Goal: Contribute content: Contribute content

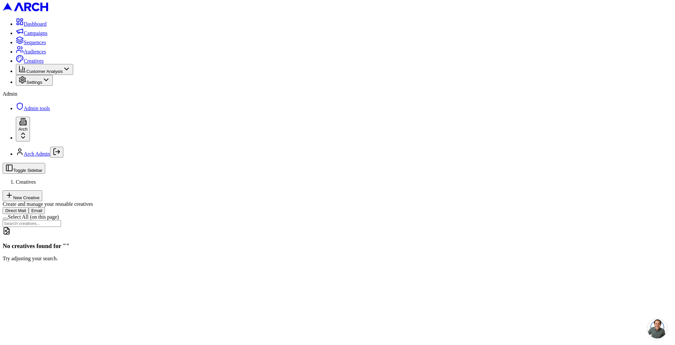
click at [45, 207] on button "Email" at bounding box center [37, 210] width 16 height 7
click at [29, 207] on button "Direct Mail" at bounding box center [16, 210] width 26 height 7
click at [59, 214] on label "Select All (on this page)" at bounding box center [33, 217] width 51 height 6
click at [8, 217] on button "Select All (on this page)" at bounding box center [5, 218] width 5 height 2
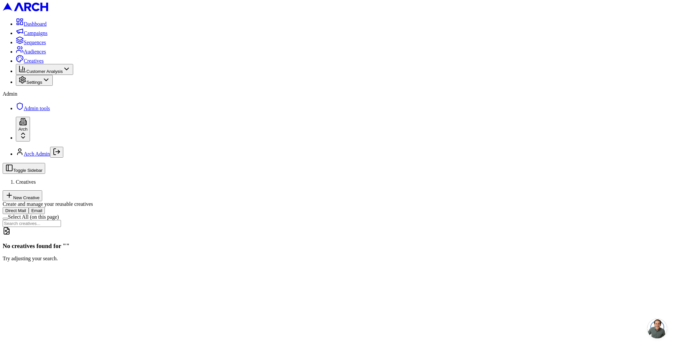
click at [8, 217] on button "Select All (on this page)" at bounding box center [5, 218] width 5 height 2
click at [42, 190] on button "New Creative" at bounding box center [23, 195] width 40 height 11
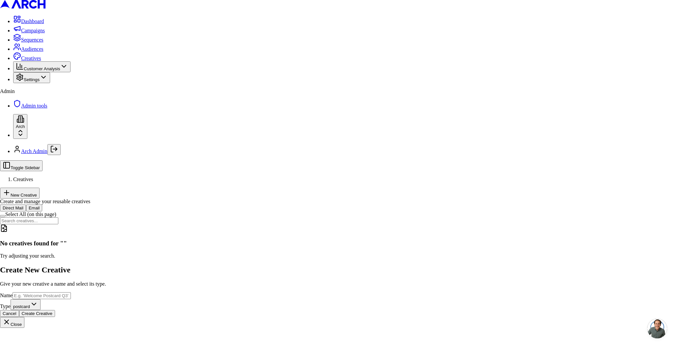
click at [71, 292] on input "Name" at bounding box center [42, 295] width 58 height 7
type input "a"
click at [55, 310] on button "Create Creative" at bounding box center [37, 313] width 36 height 7
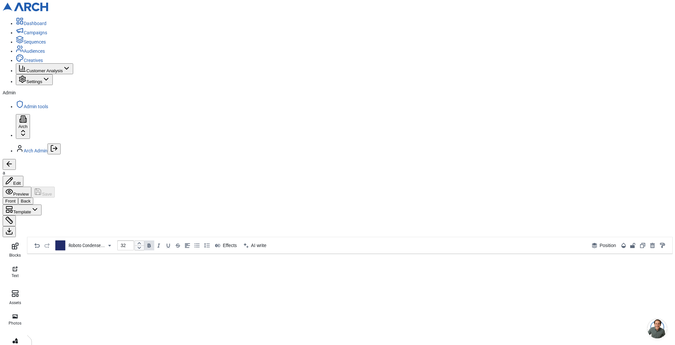
click at [418, 237] on div "Roboto Condense... 32 Effects AI write" at bounding box center [279, 245] width 449 height 16
type input "42"
click at [33, 197] on button "Back" at bounding box center [25, 200] width 15 height 7
click at [31, 209] on span "Template" at bounding box center [22, 211] width 18 height 5
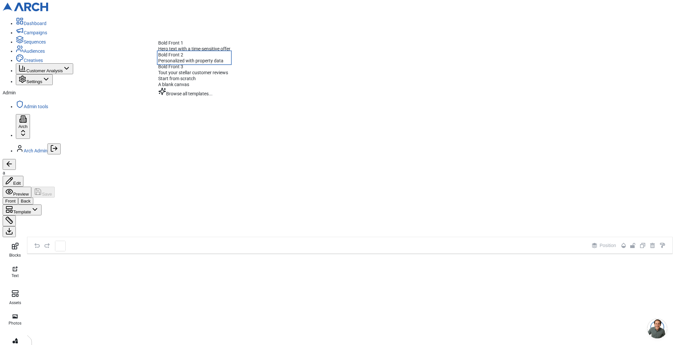
click at [191, 58] on div "Bold Front 2" at bounding box center [194, 55] width 72 height 6
